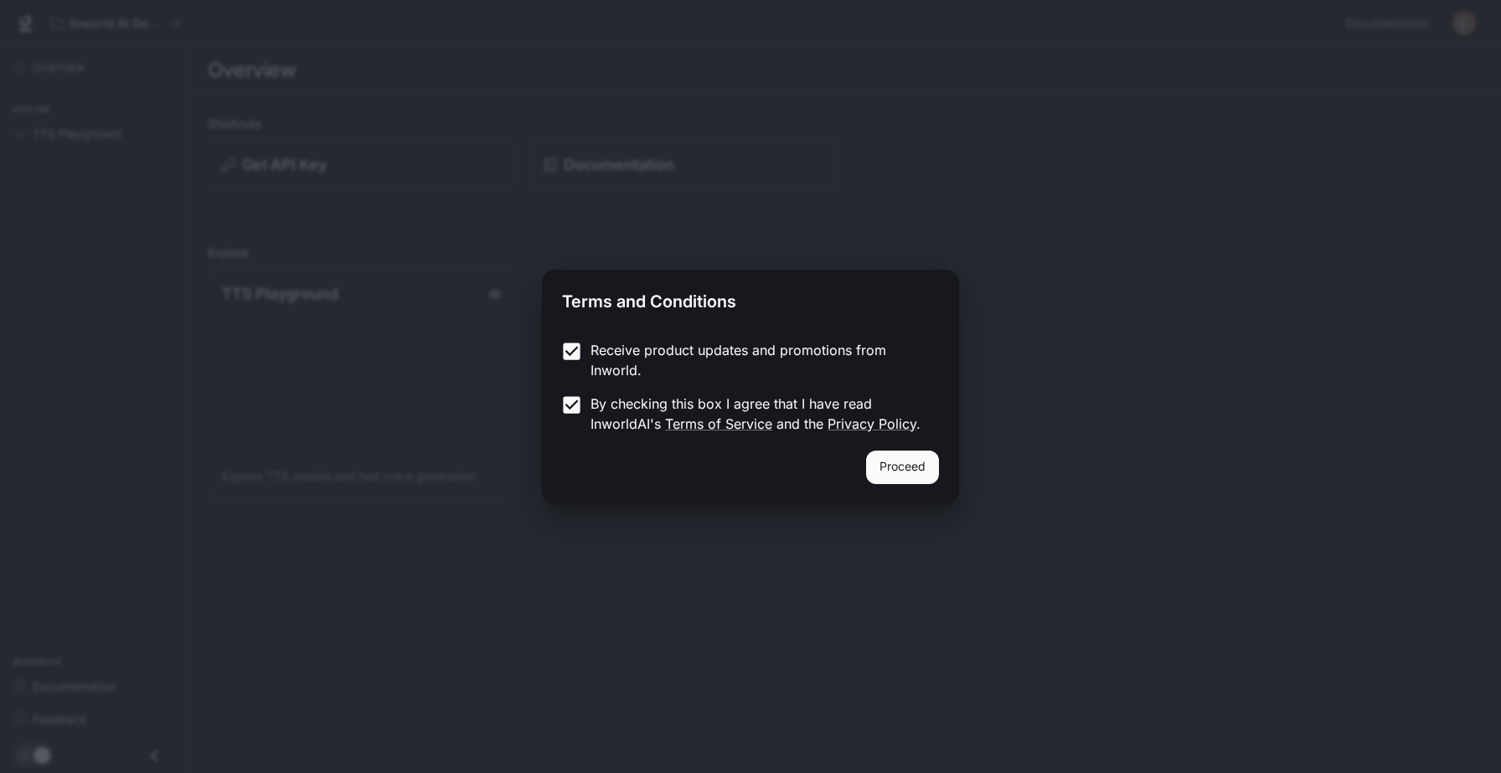
click at [880, 455] on button "Proceed" at bounding box center [902, 468] width 73 height 34
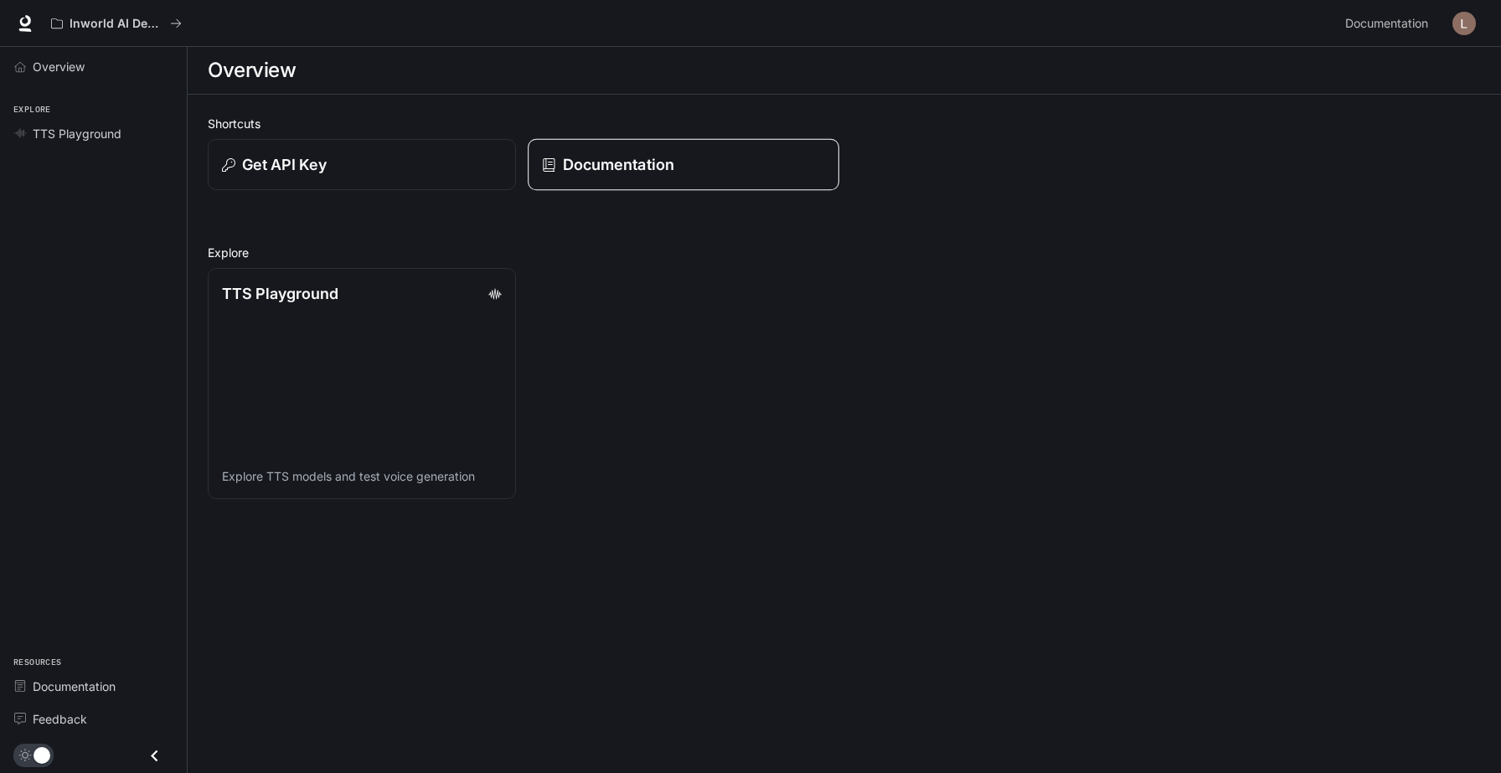
click at [594, 153] on p "Documentation" at bounding box center [618, 164] width 111 height 23
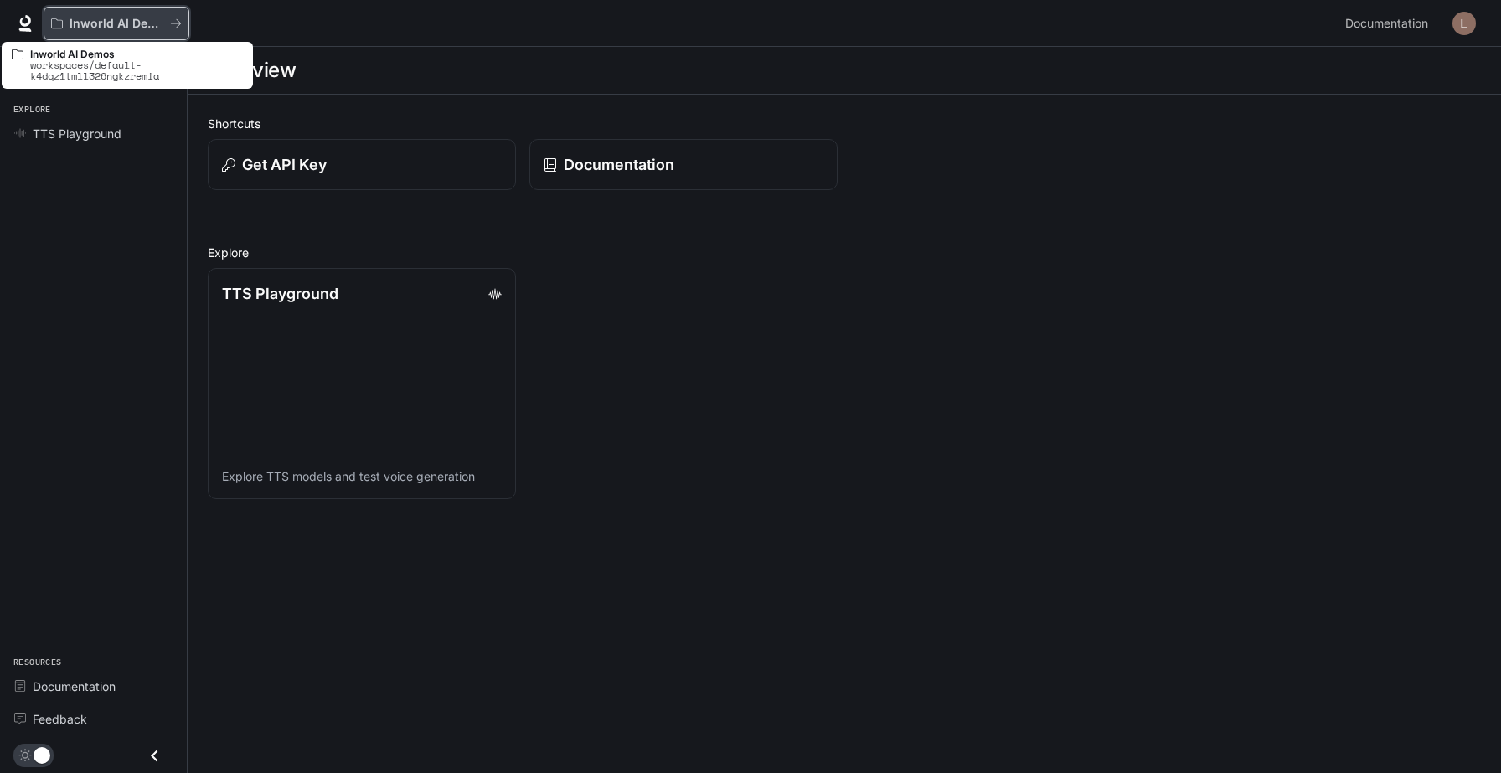
click at [105, 17] on p "Inworld AI Demos" at bounding box center [117, 24] width 94 height 14
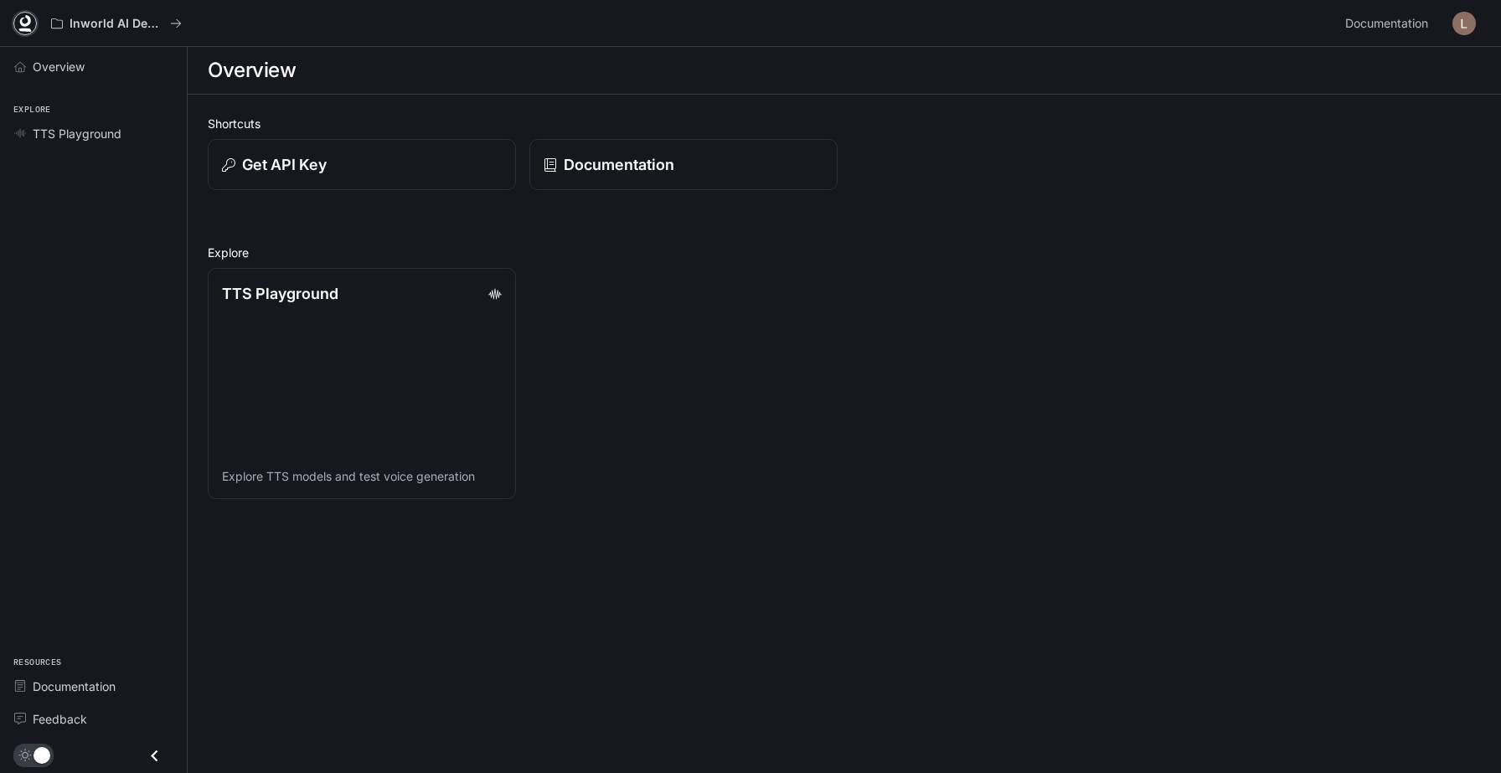
click at [17, 15] on icon at bounding box center [25, 23] width 17 height 17
click at [35, 58] on span "Overview" at bounding box center [59, 67] width 52 height 18
click at [241, 153] on p "Get API Key" at bounding box center [283, 164] width 85 height 23
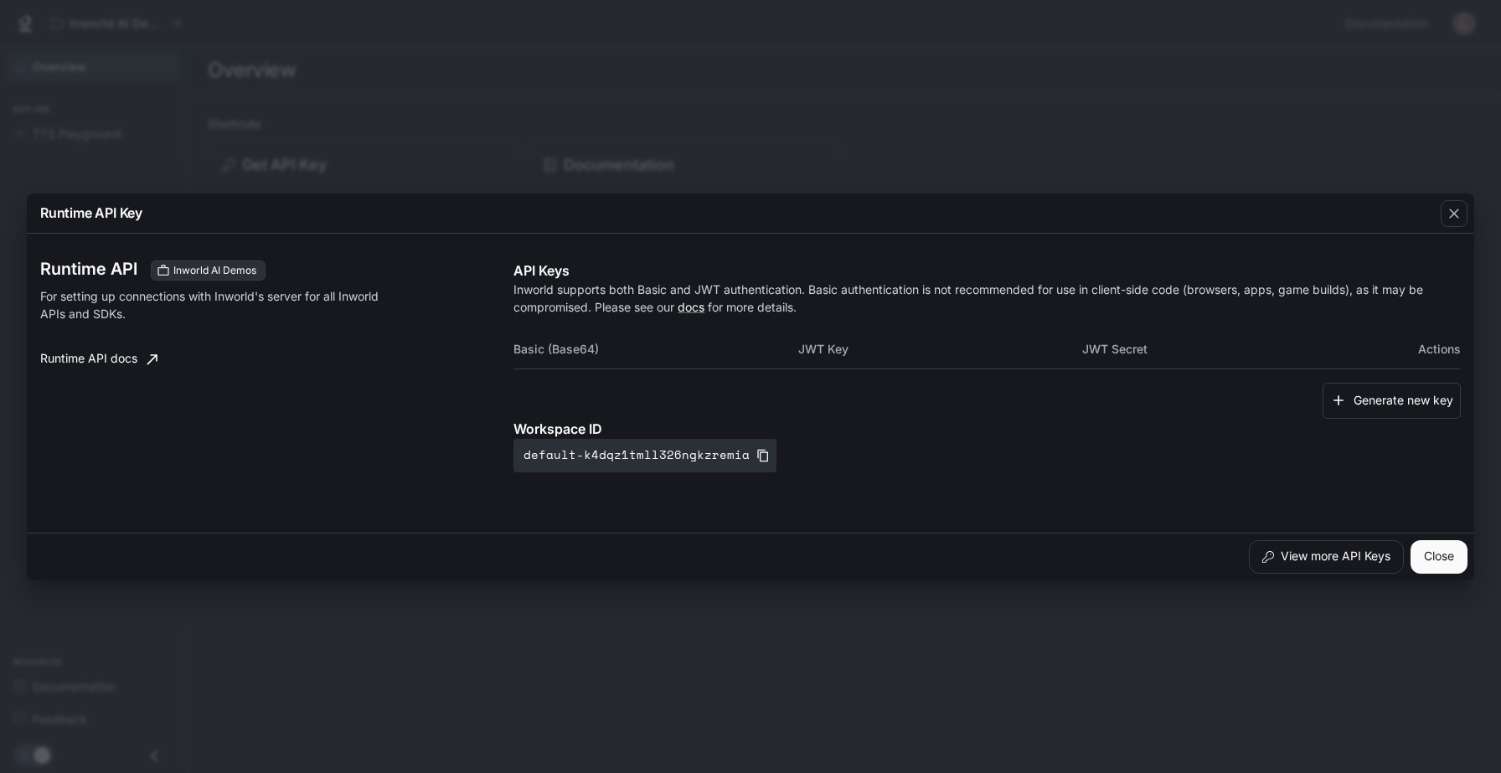
click at [210, 131] on div "Runtime API Key Runtime API Inworld AI Demos For setting up connections with In…" at bounding box center [750, 386] width 1501 height 773
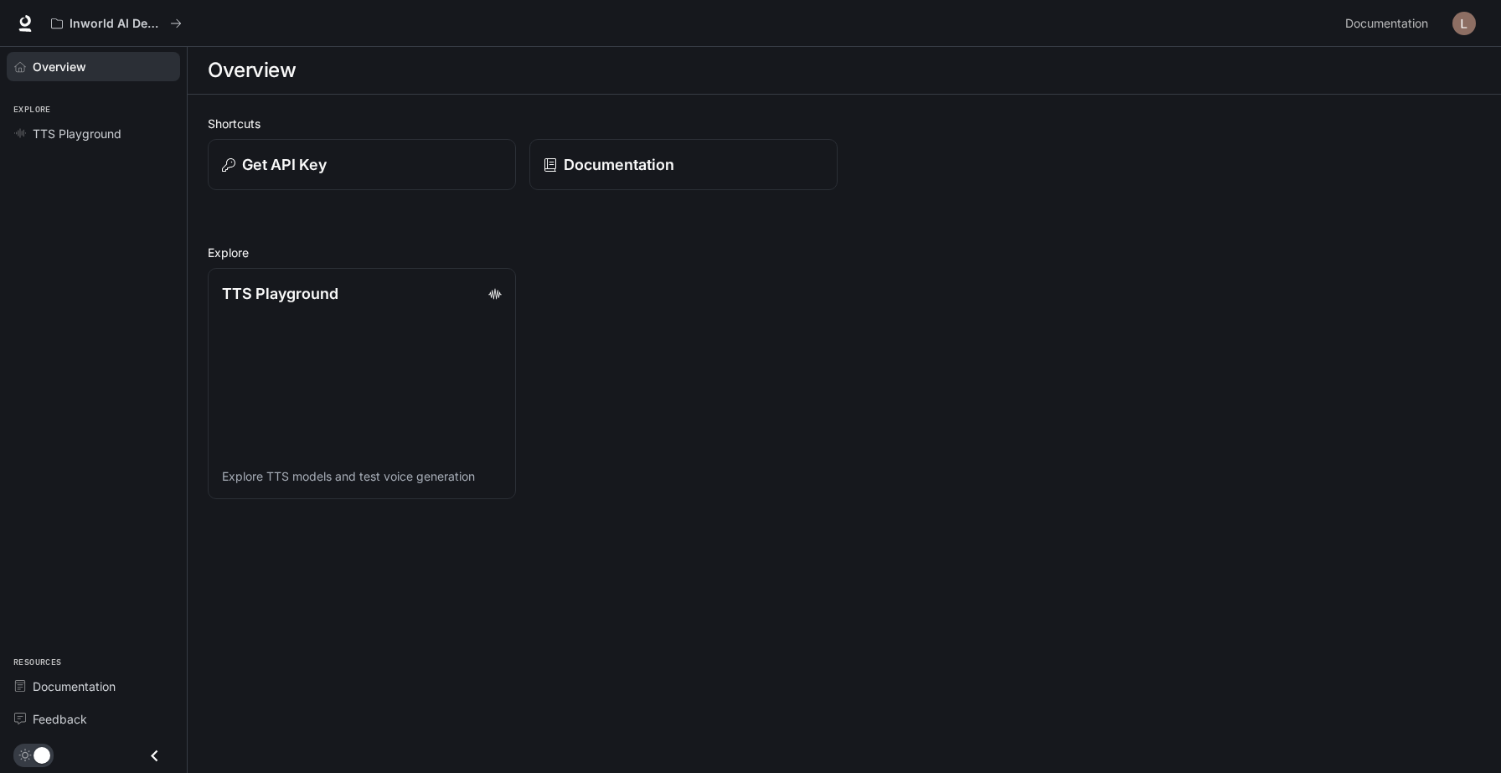
click at [58, 194] on div "Overview Explore TTS Playground Resources Documentation Feedback" at bounding box center [93, 410] width 187 height 726
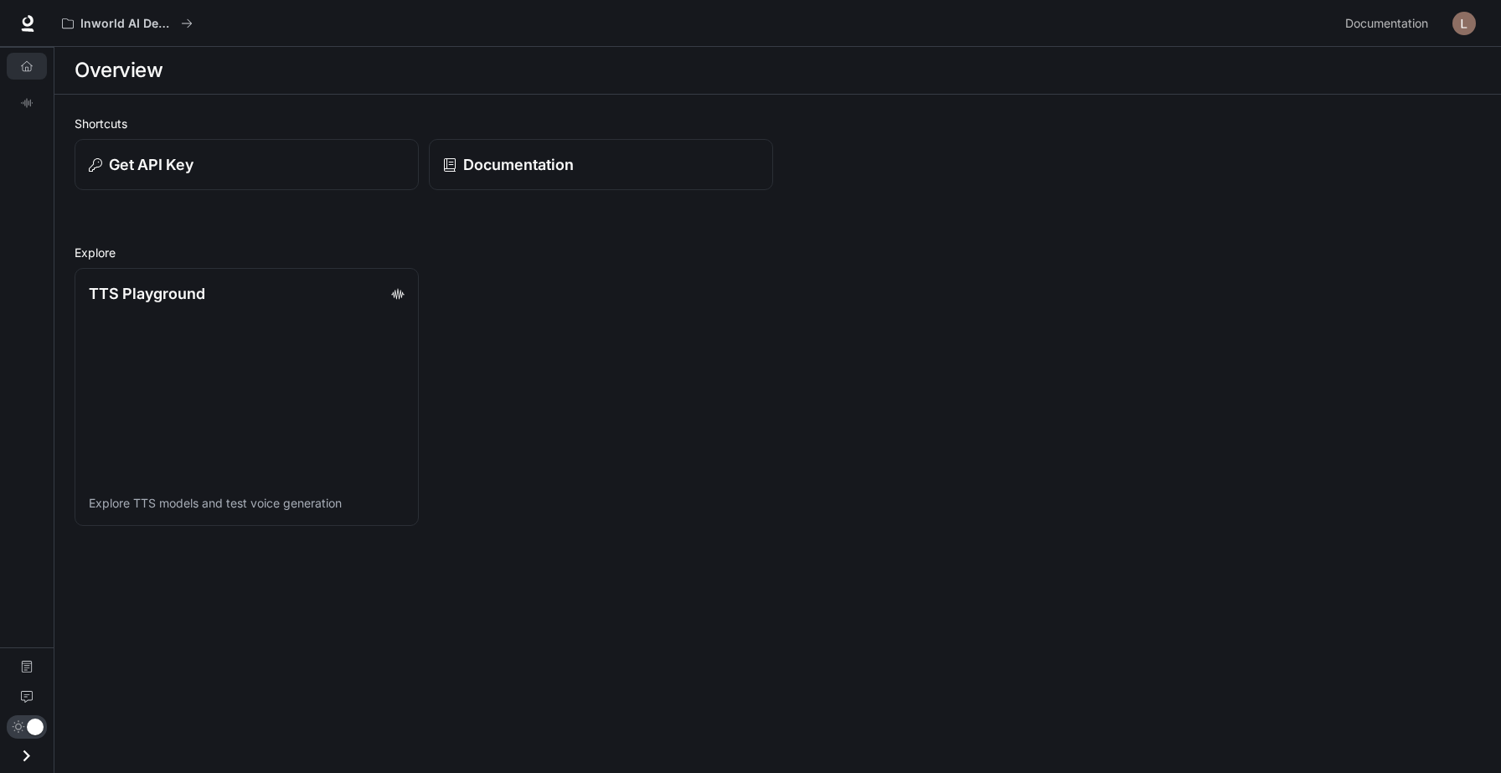
click at [22, 763] on icon "Open drawer" at bounding box center [26, 756] width 23 height 23
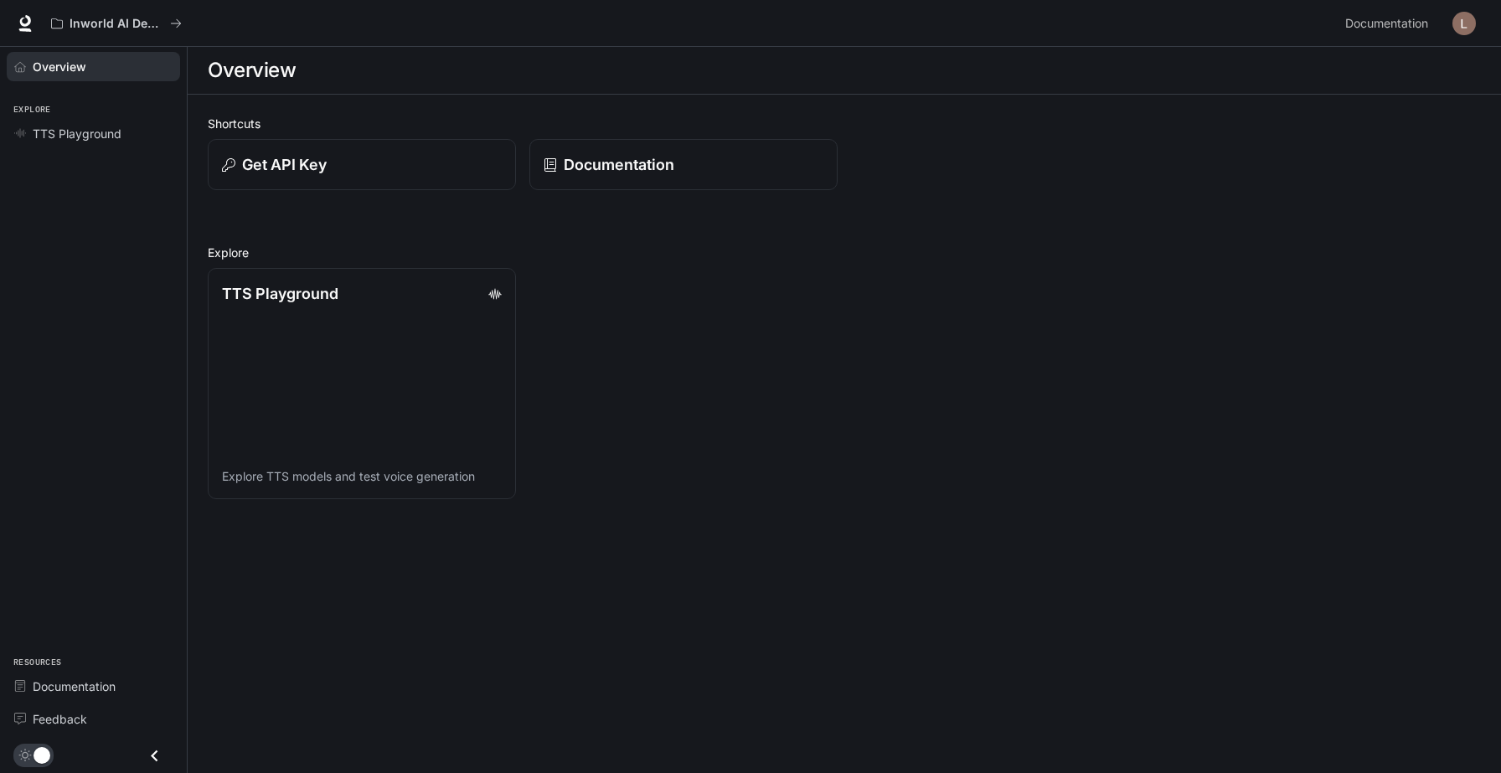
click at [28, 767] on span "main menu drawer" at bounding box center [33, 755] width 40 height 23
click at [1474, 21] on img "button" at bounding box center [1464, 23] width 23 height 23
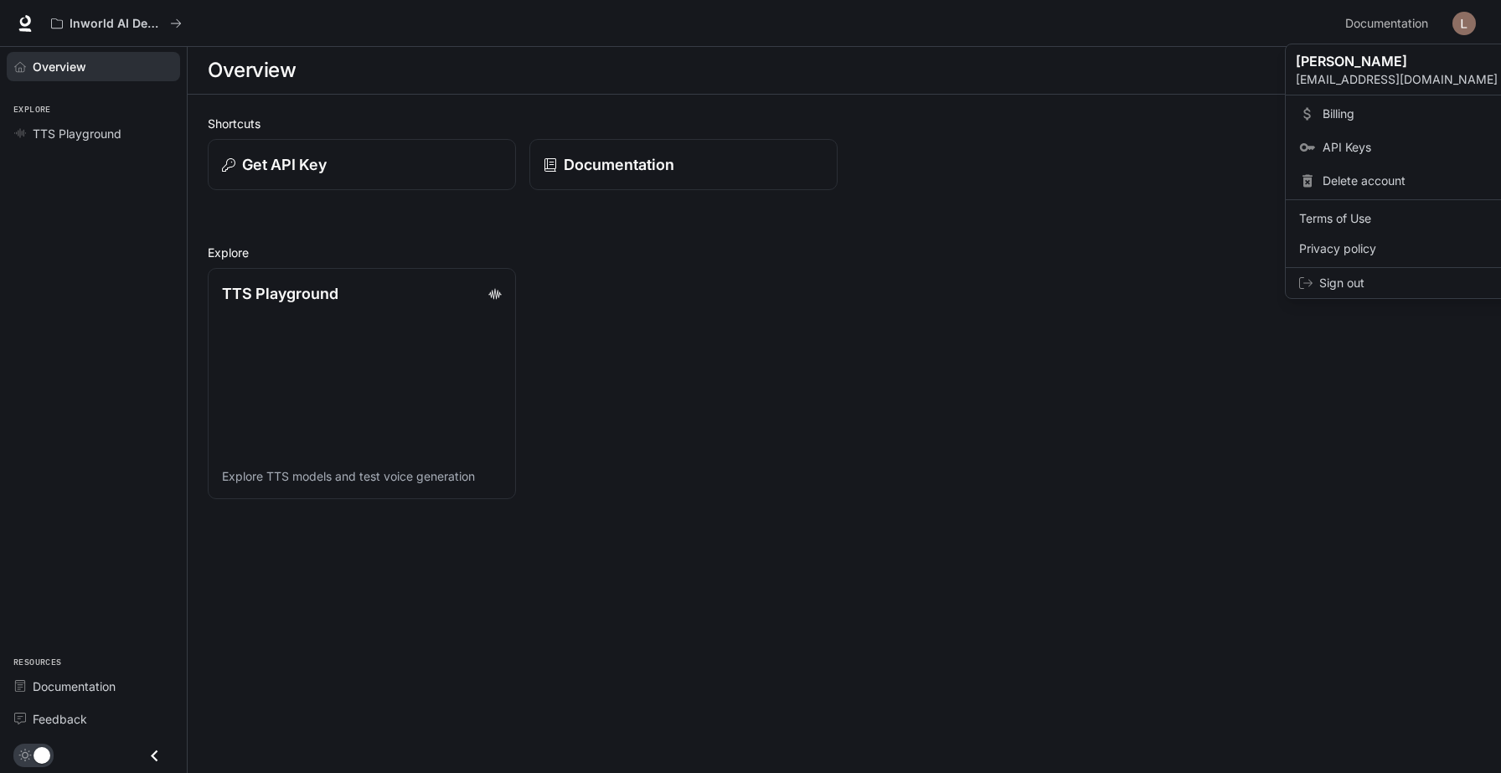
click at [960, 191] on div at bounding box center [750, 386] width 1501 height 773
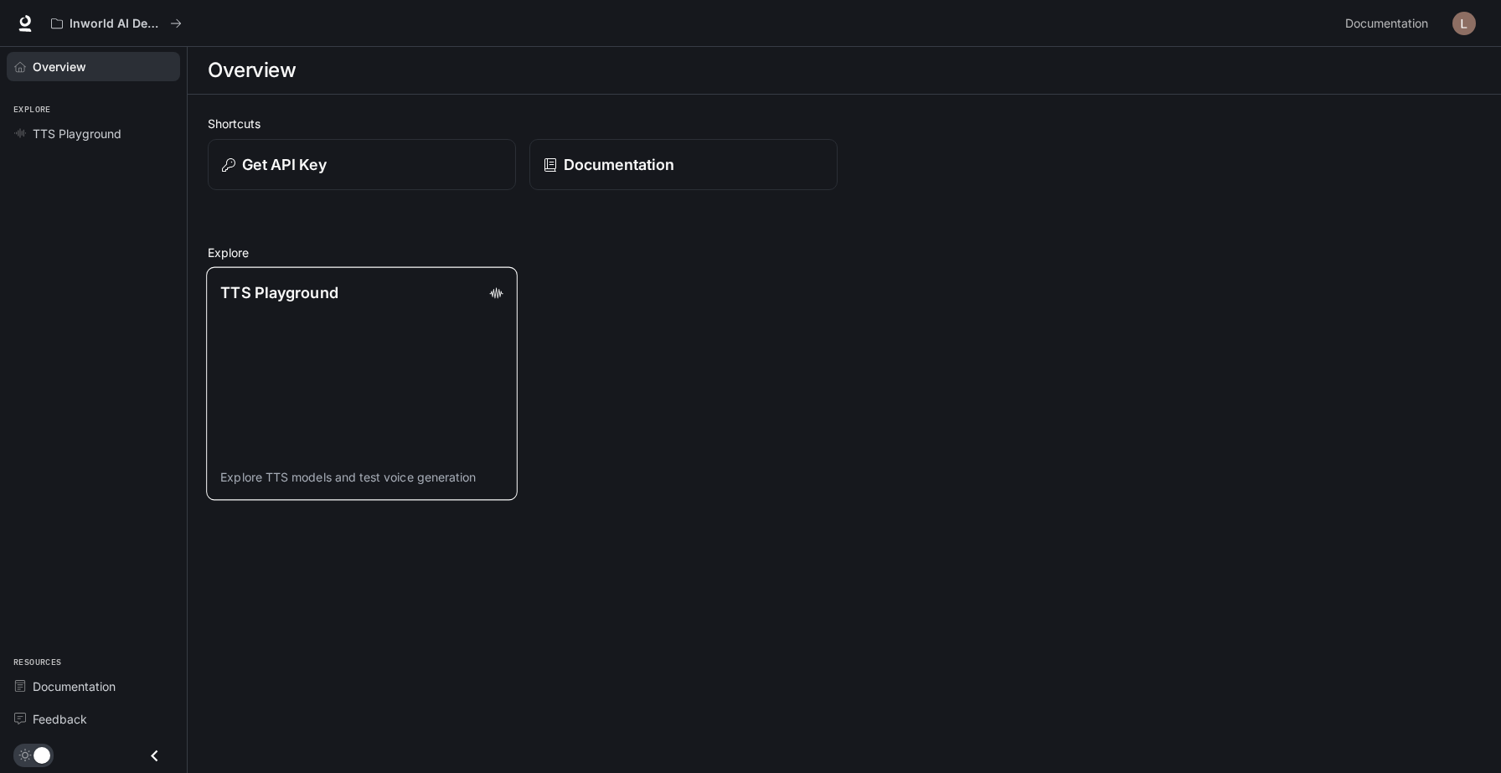
click at [354, 267] on link "TTS Playground Explore TTS models and test voice generation" at bounding box center [362, 384] width 312 height 234
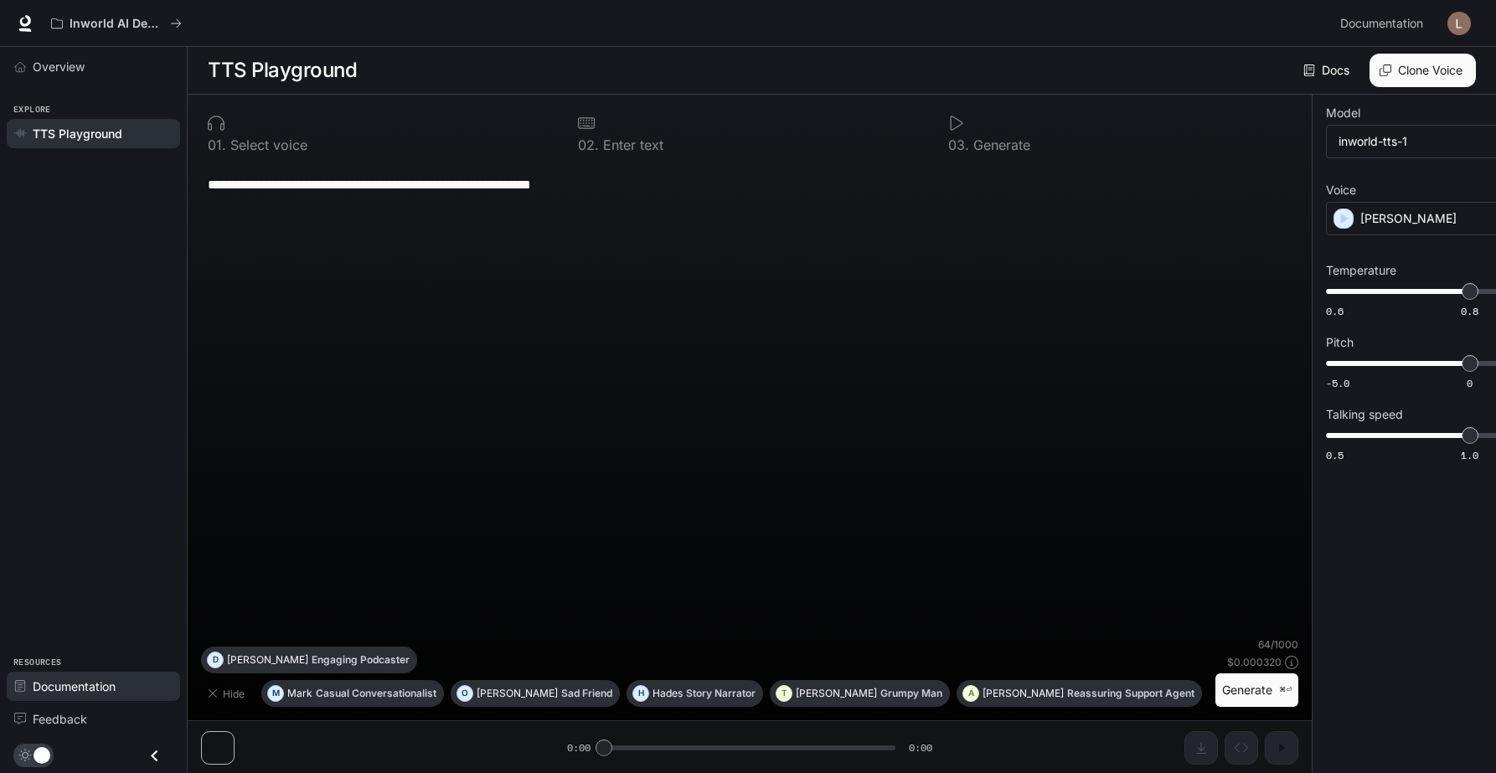
click at [76, 695] on span "Documentation" at bounding box center [74, 687] width 83 height 18
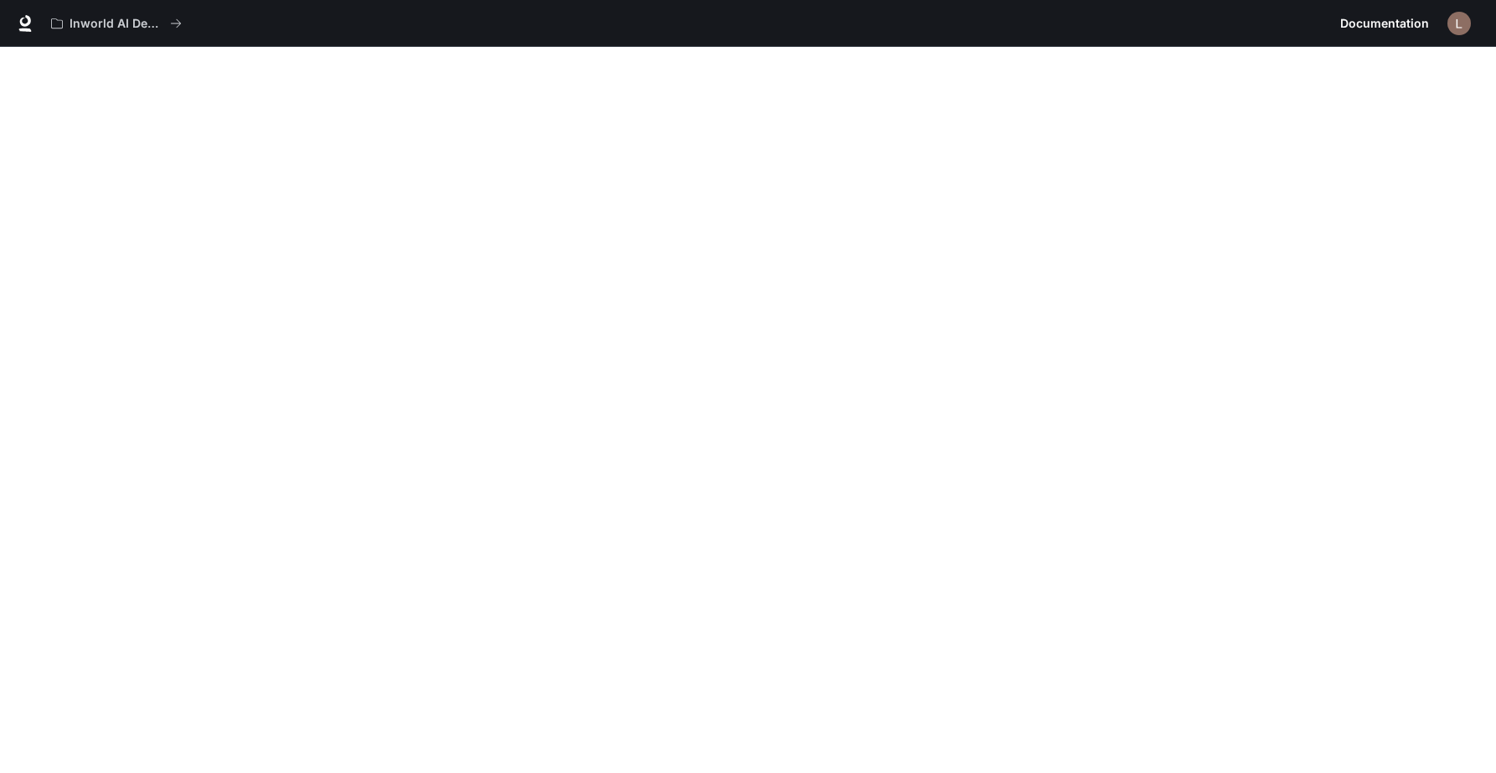
scroll to position [39, 0]
click at [65, 26] on button "Inworld AI Demos" at bounding box center [117, 24] width 146 height 34
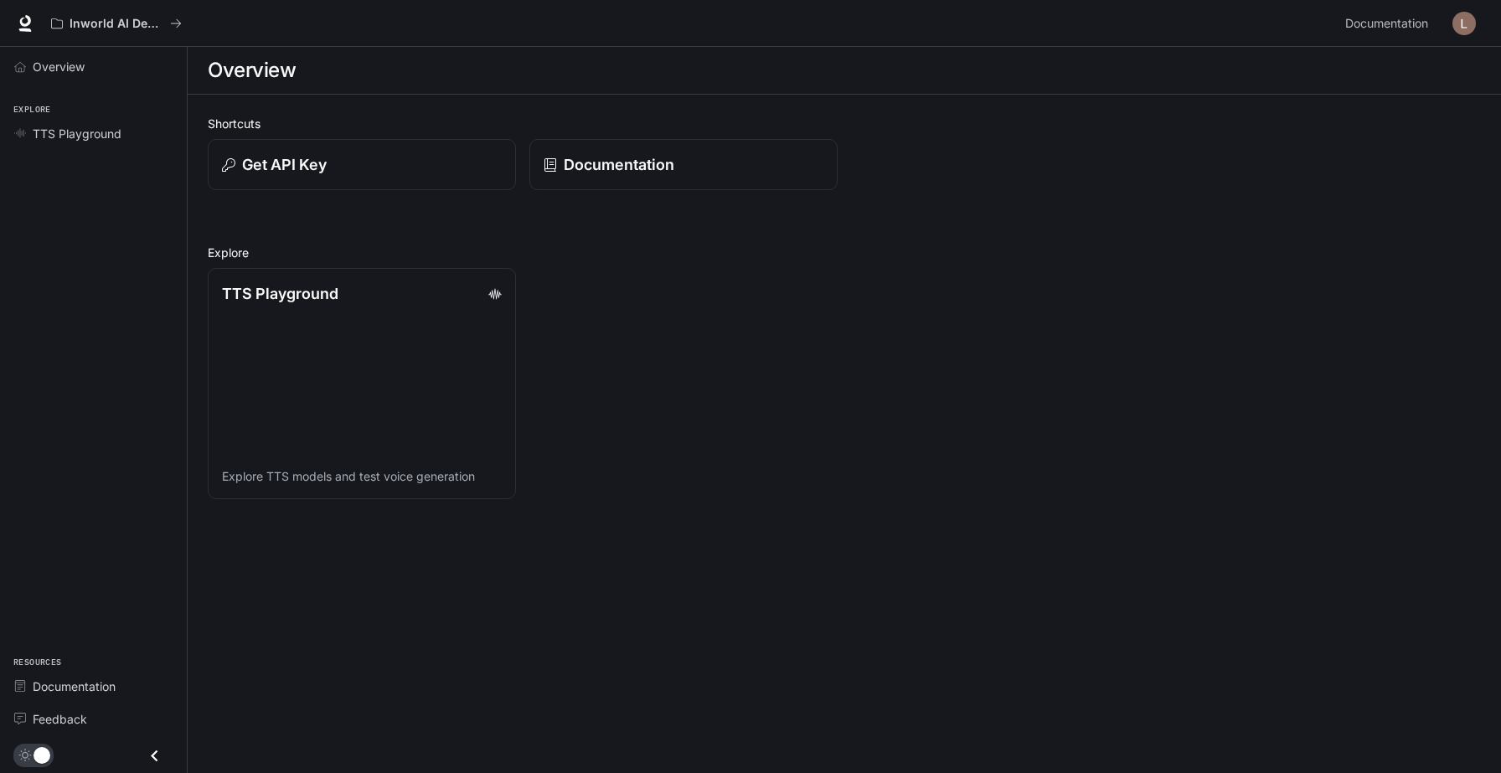
click at [57, 125] on div "Overview Explore TTS Playground Resources Documentation Feedback" at bounding box center [93, 410] width 187 height 726
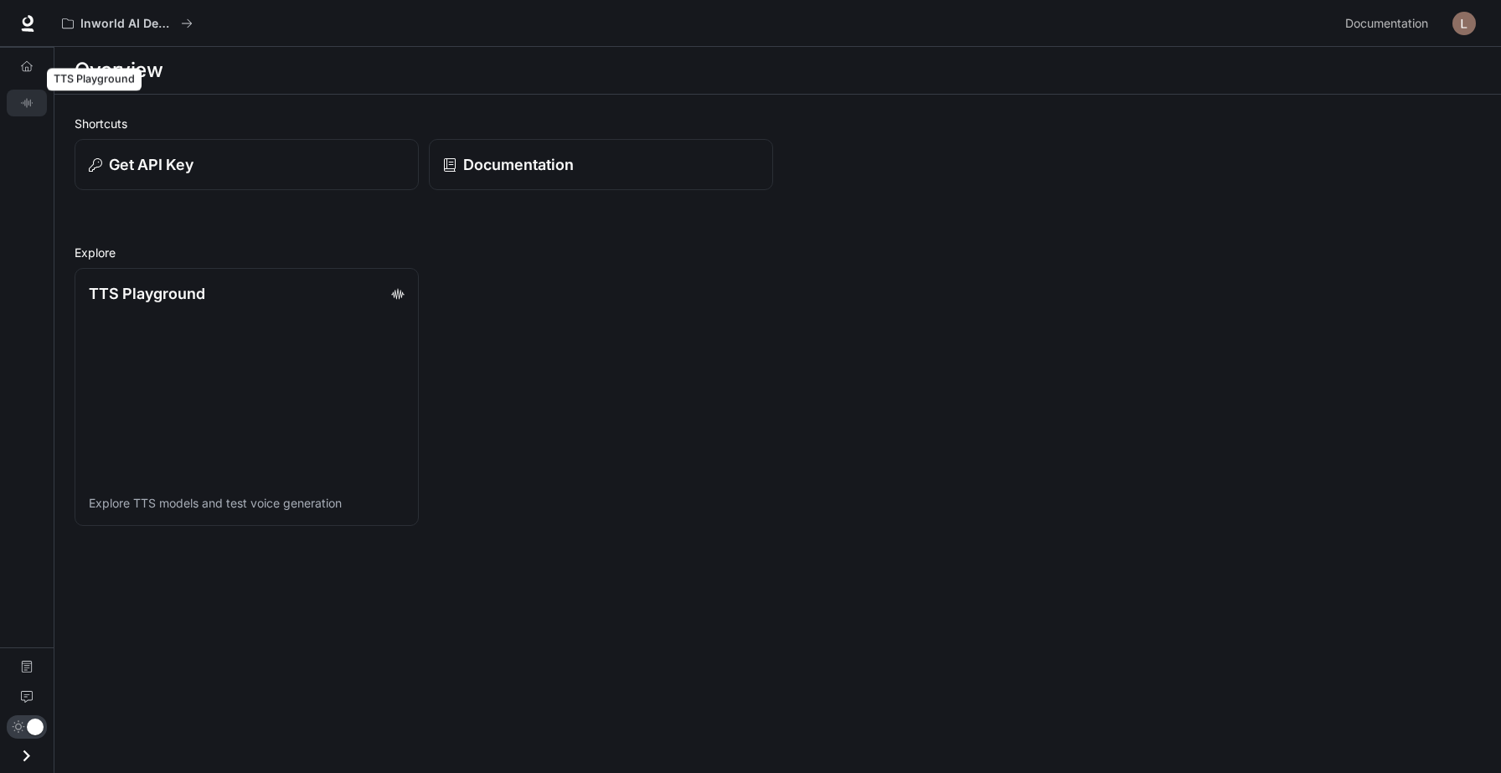
click at [18, 90] on link "TTS Playground" at bounding box center [27, 103] width 40 height 27
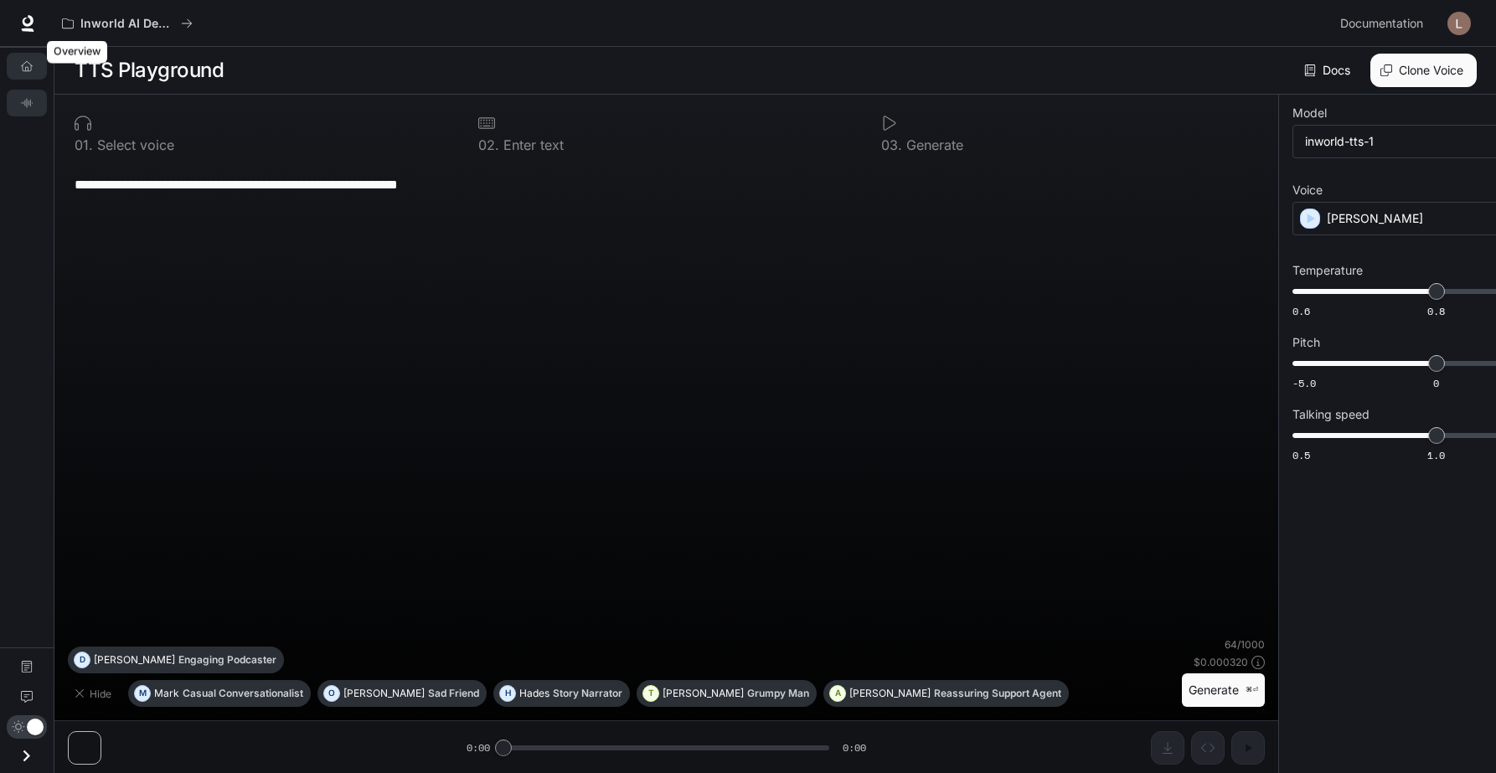
click at [23, 59] on link "Overview" at bounding box center [27, 66] width 40 height 27
